Goal: Task Accomplishment & Management: Use online tool/utility

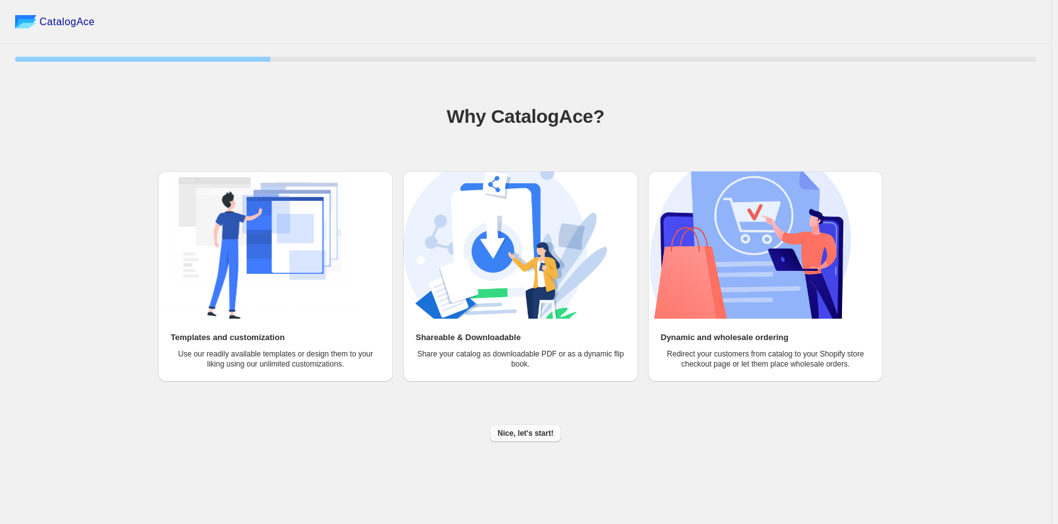
click at [534, 435] on span "Nice, let's start!" at bounding box center [526, 433] width 56 height 10
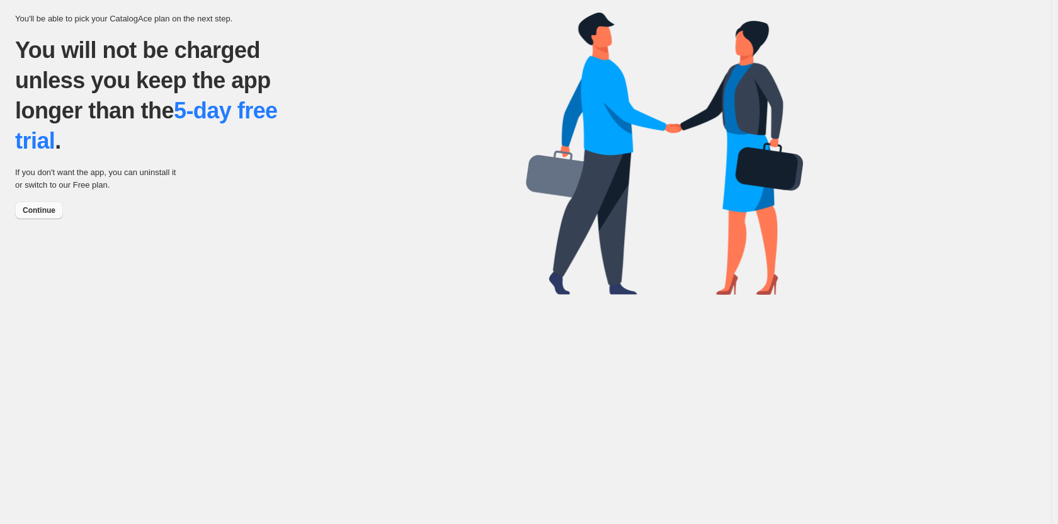
click at [48, 214] on span "Continue" at bounding box center [39, 210] width 33 height 10
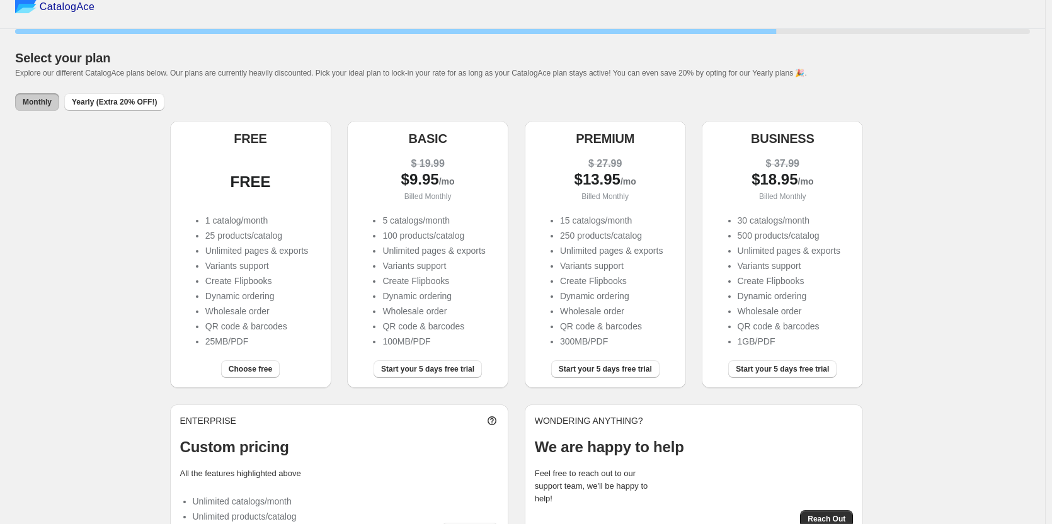
scroll to position [59, 0]
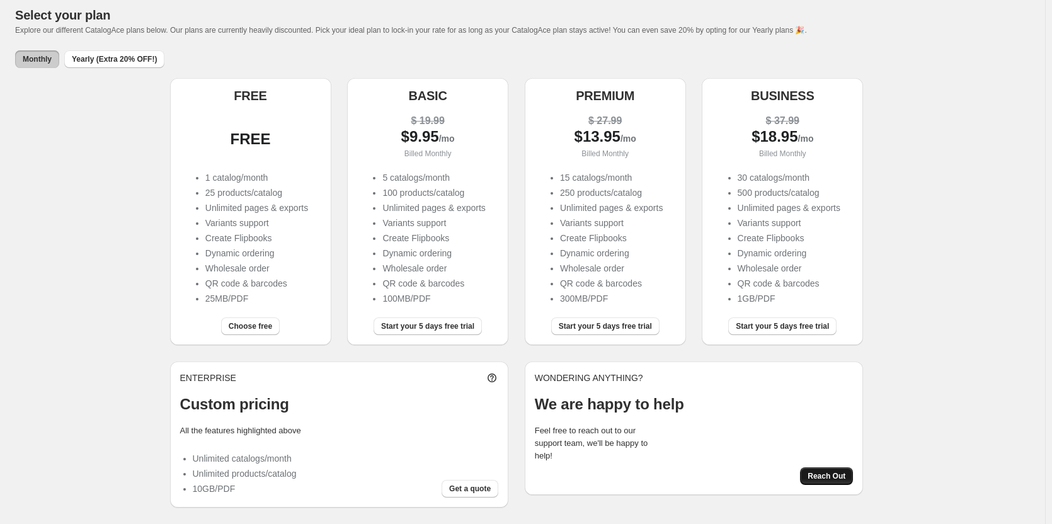
click at [831, 477] on span "Reach Out" at bounding box center [827, 476] width 38 height 10
click at [263, 327] on span "Choose free" at bounding box center [250, 326] width 43 height 10
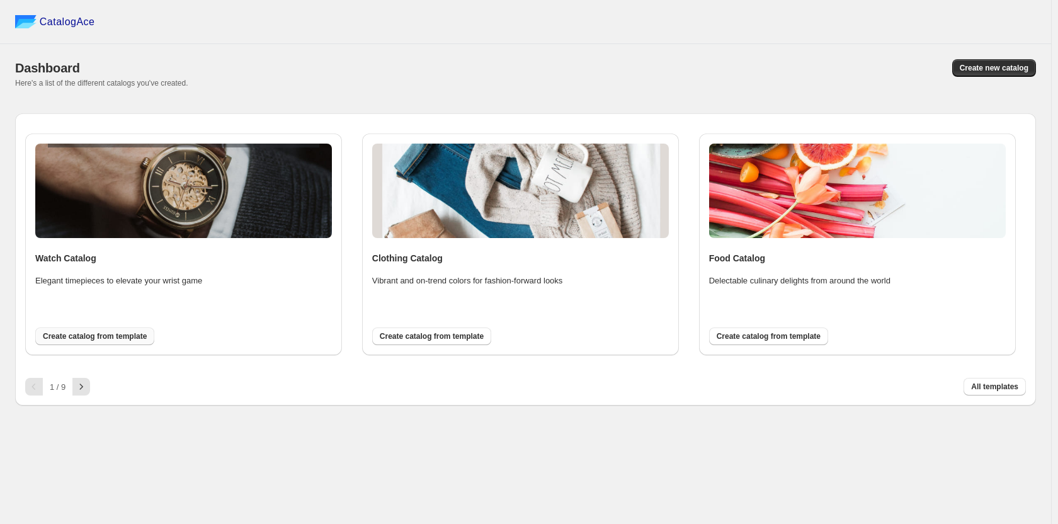
click at [116, 340] on span "Create catalog from template" at bounding box center [95, 336] width 104 height 10
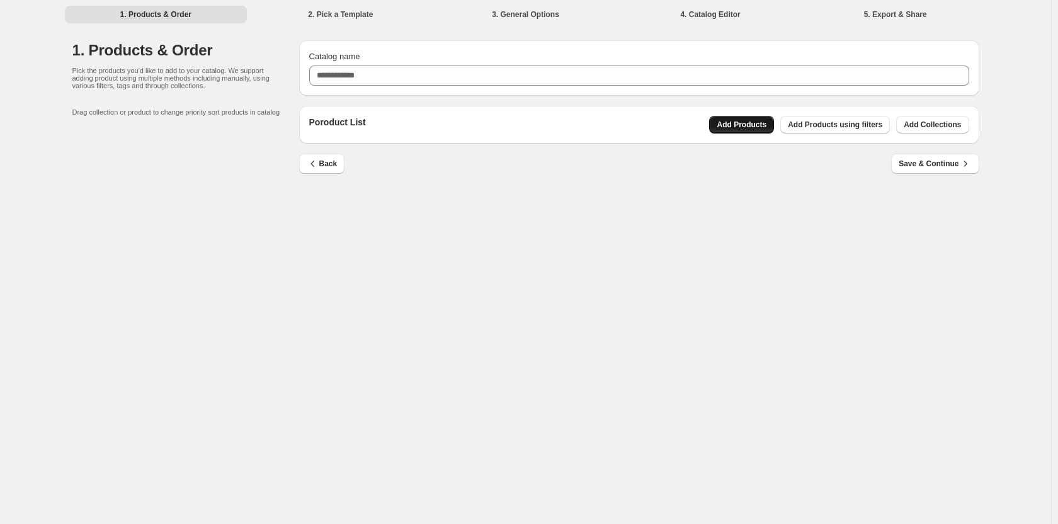
click at [759, 119] on button "Add Products" at bounding box center [741, 125] width 65 height 18
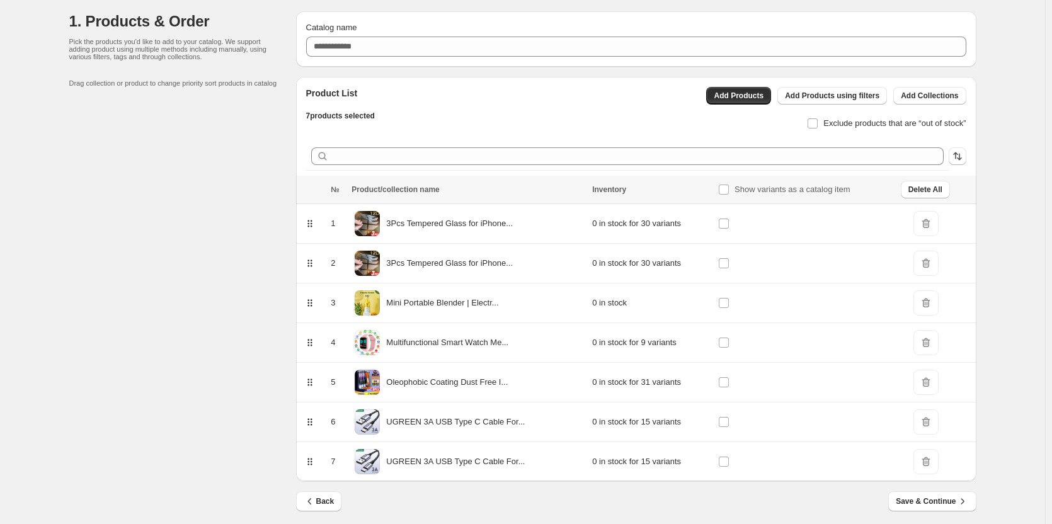
scroll to position [38, 0]
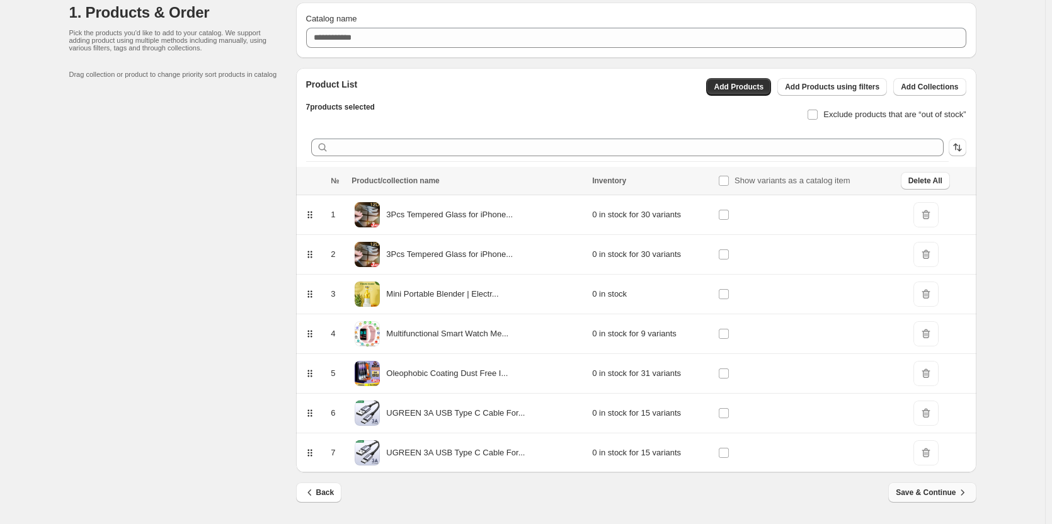
click at [937, 491] on span "Save & Continue" at bounding box center [932, 492] width 72 height 13
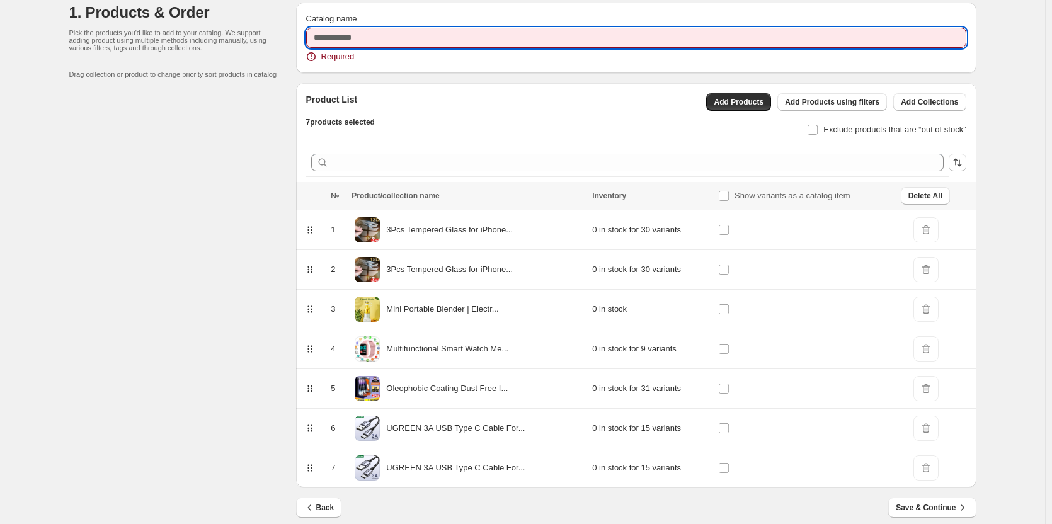
click at [364, 40] on input "Catalog name" at bounding box center [636, 38] width 660 height 20
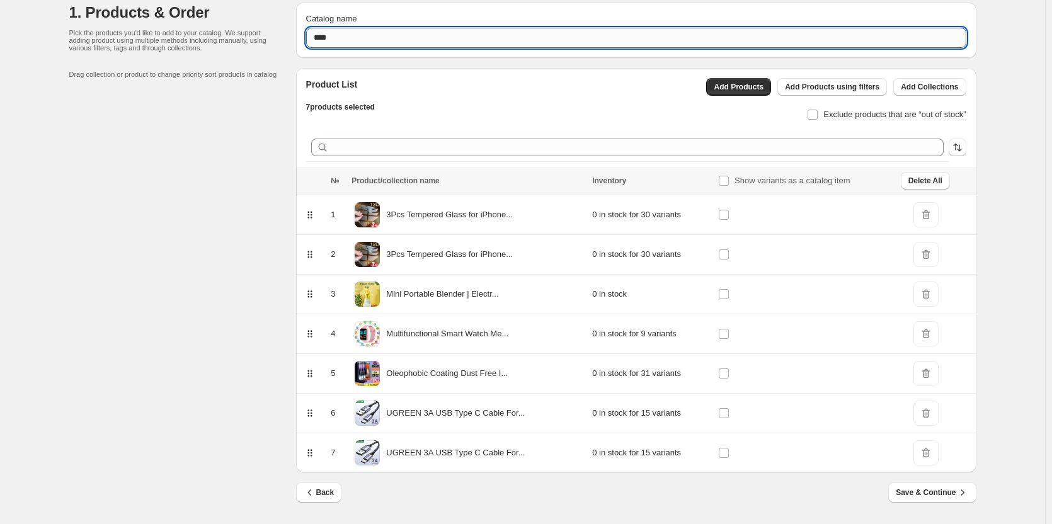
type input "***"
click at [970, 500] on button "Save & Continue" at bounding box center [932, 493] width 88 height 20
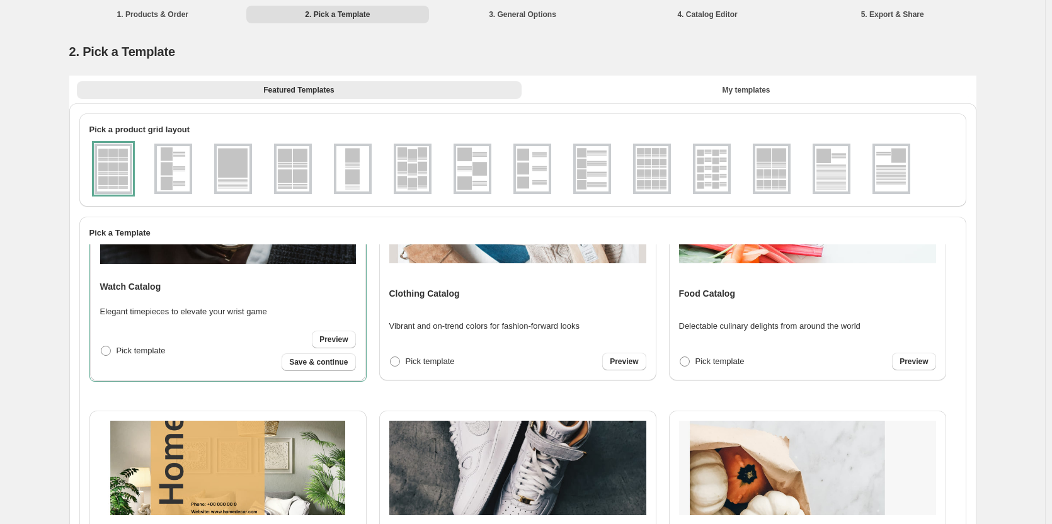
scroll to position [252, 0]
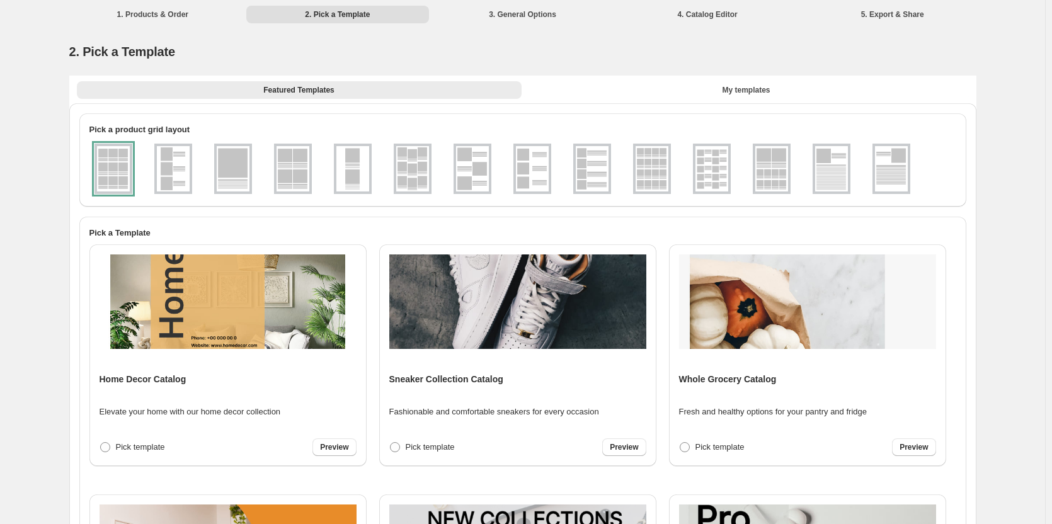
click at [658, 173] on img at bounding box center [652, 168] width 33 height 45
click at [418, 180] on img at bounding box center [412, 168] width 33 height 45
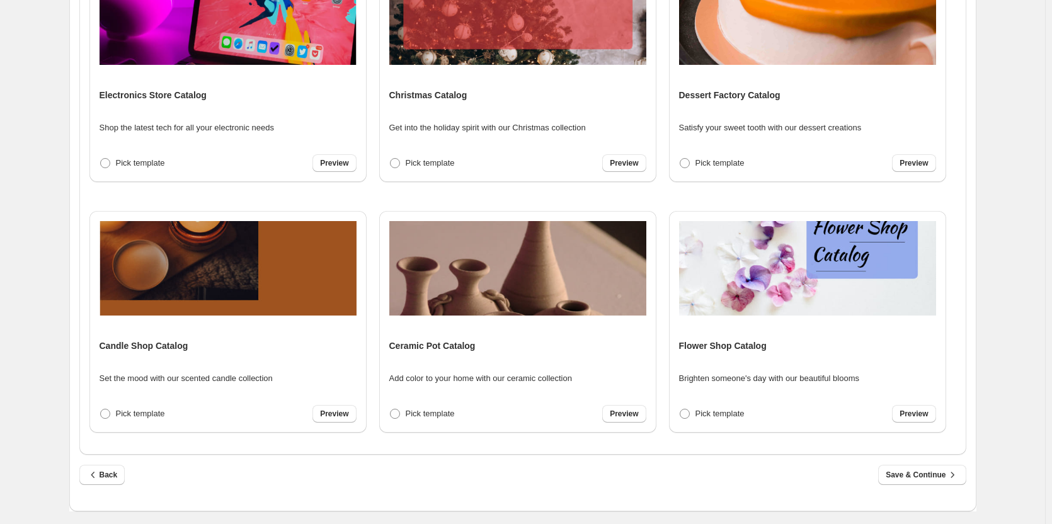
scroll to position [1751, 0]
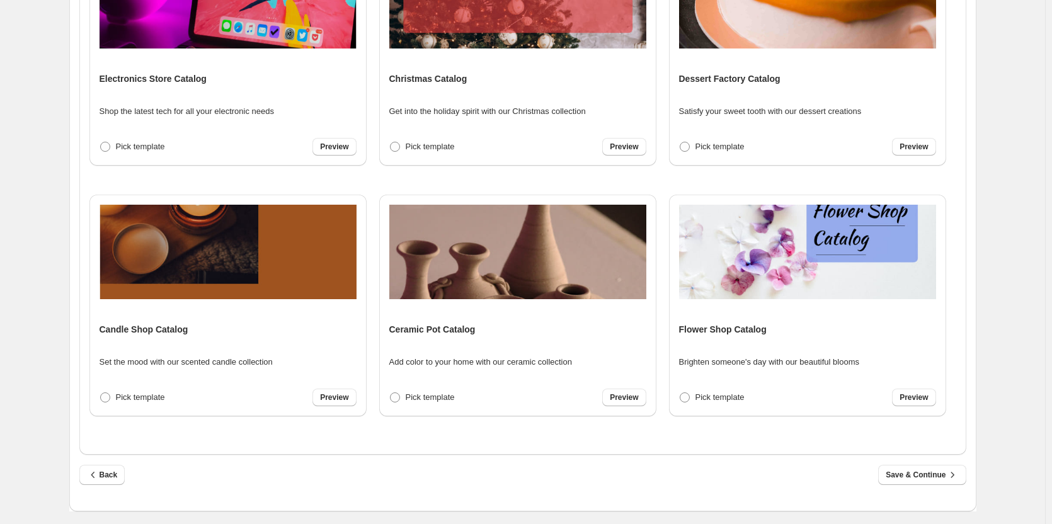
click at [915, 477] on span "Save & Continue" at bounding box center [922, 475] width 72 height 13
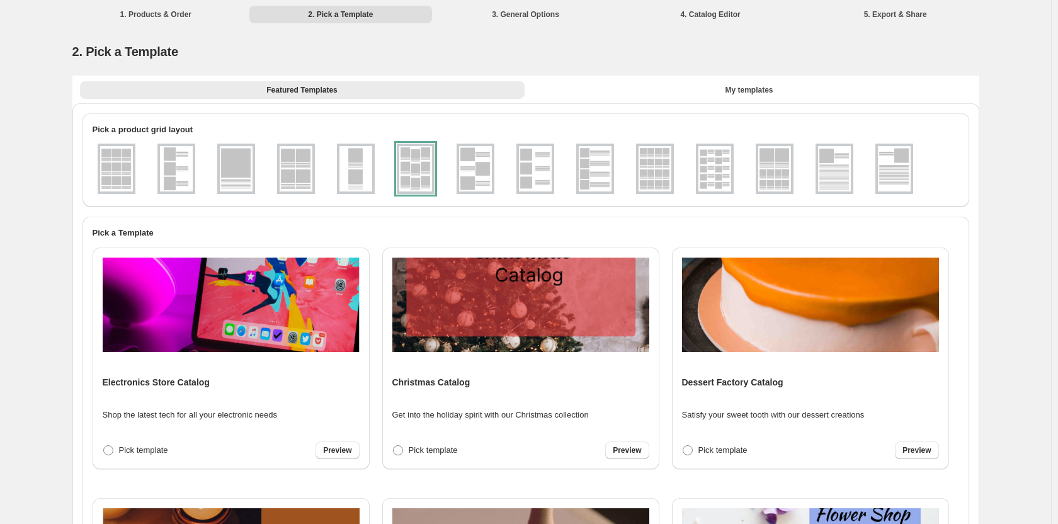
select select "**********"
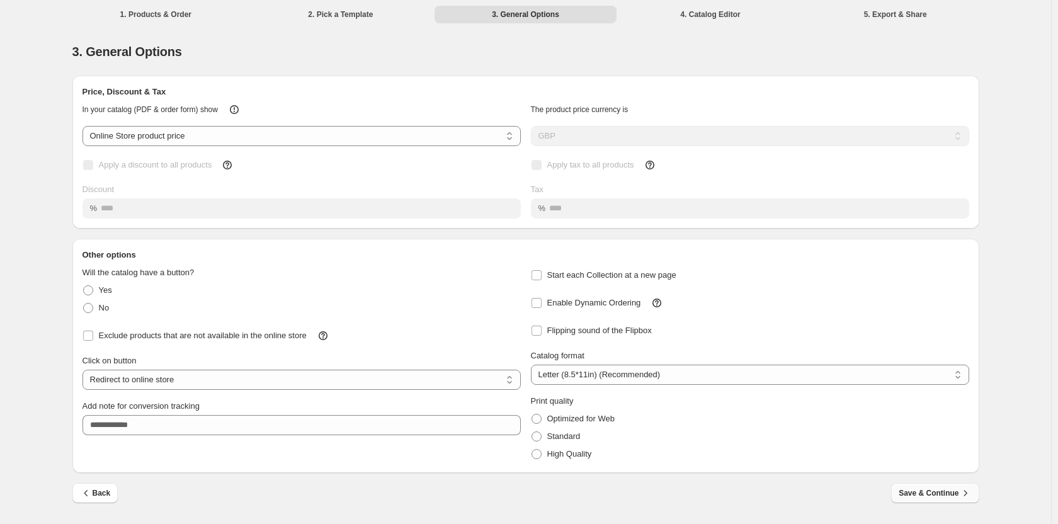
click at [956, 490] on span "Save & Continue" at bounding box center [935, 493] width 72 height 13
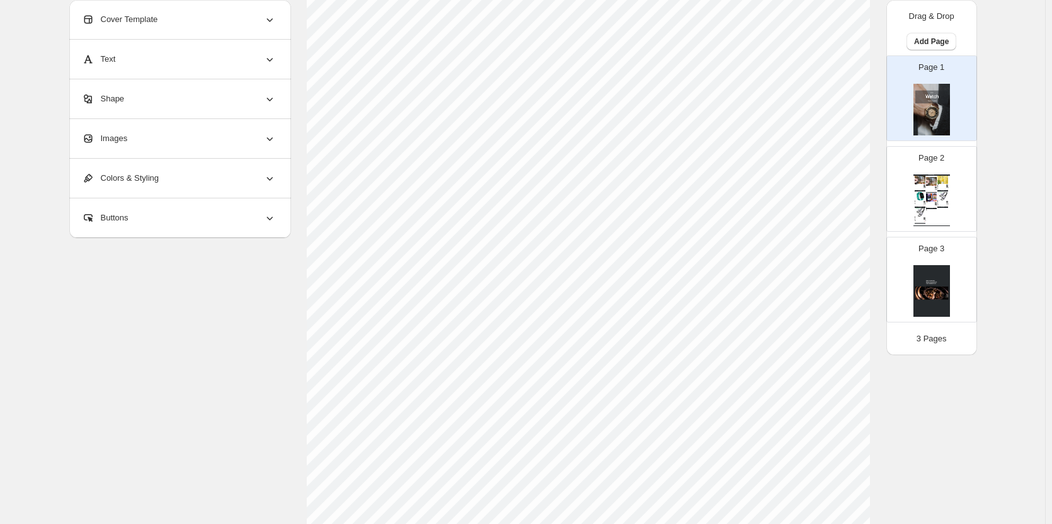
scroll to position [437, 0]
